Goal: Transaction & Acquisition: Purchase product/service

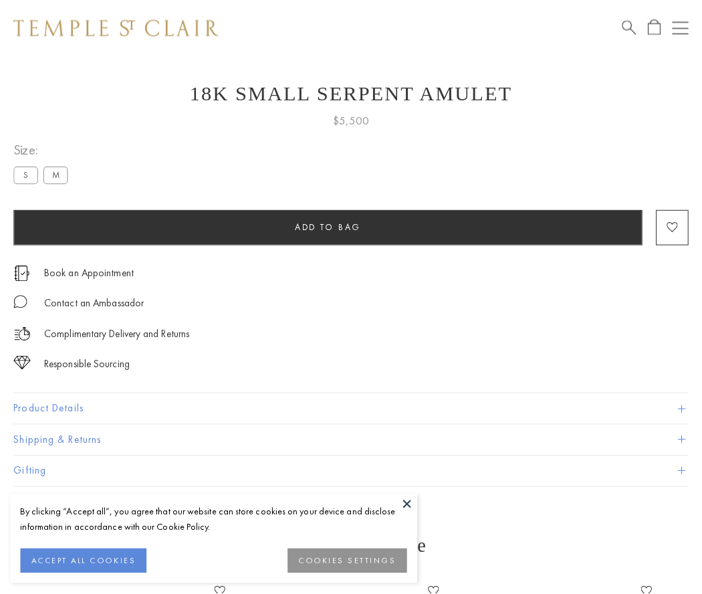
scroll to position [29, 0]
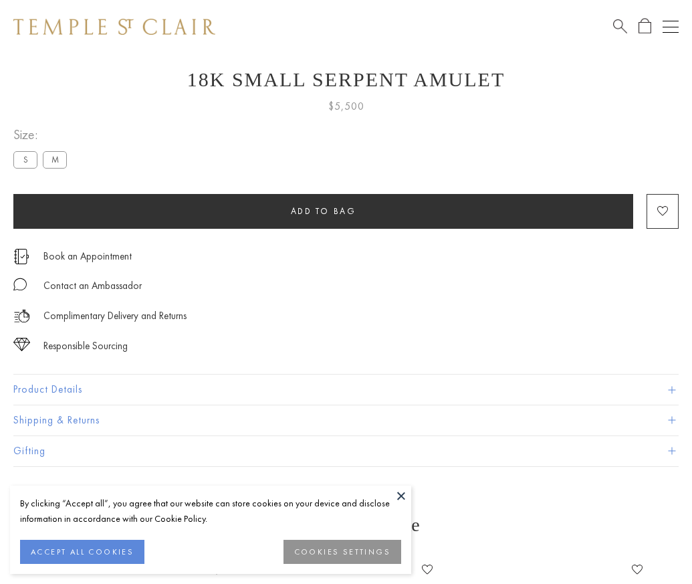
click at [323, 211] on span "Add to bag" at bounding box center [324, 210] width 66 height 11
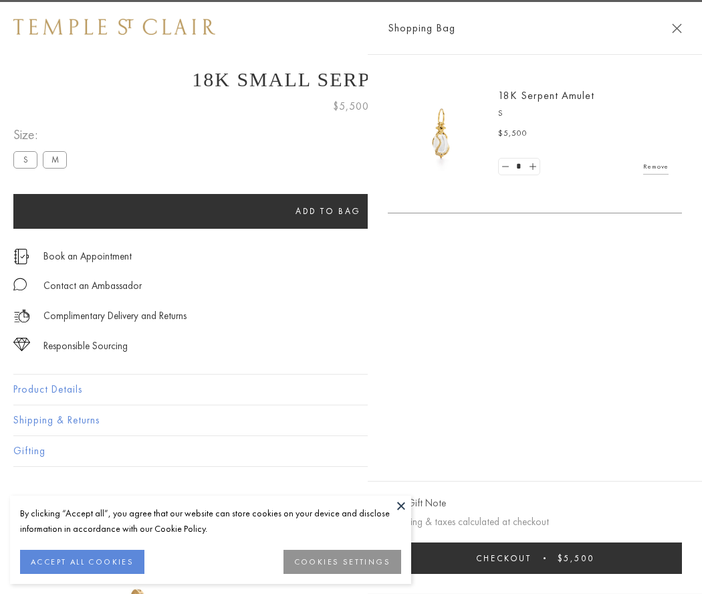
click at [669, 558] on button "Checkout $5,500" at bounding box center [535, 557] width 294 height 31
